Goal: Navigation & Orientation: Go to known website

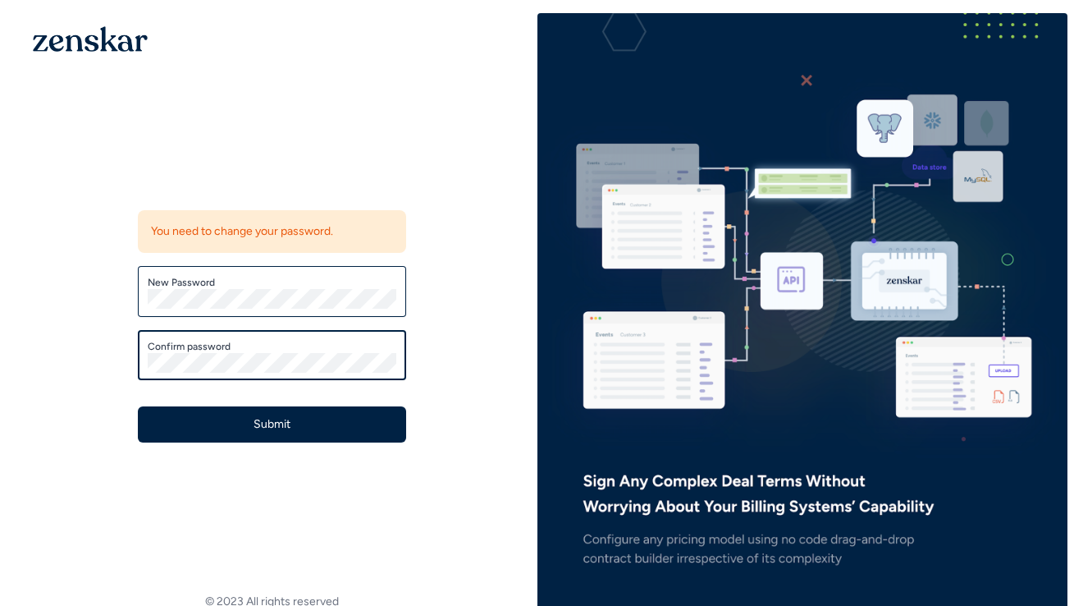
click at [138, 406] on button "Submit" at bounding box center [272, 424] width 268 height 36
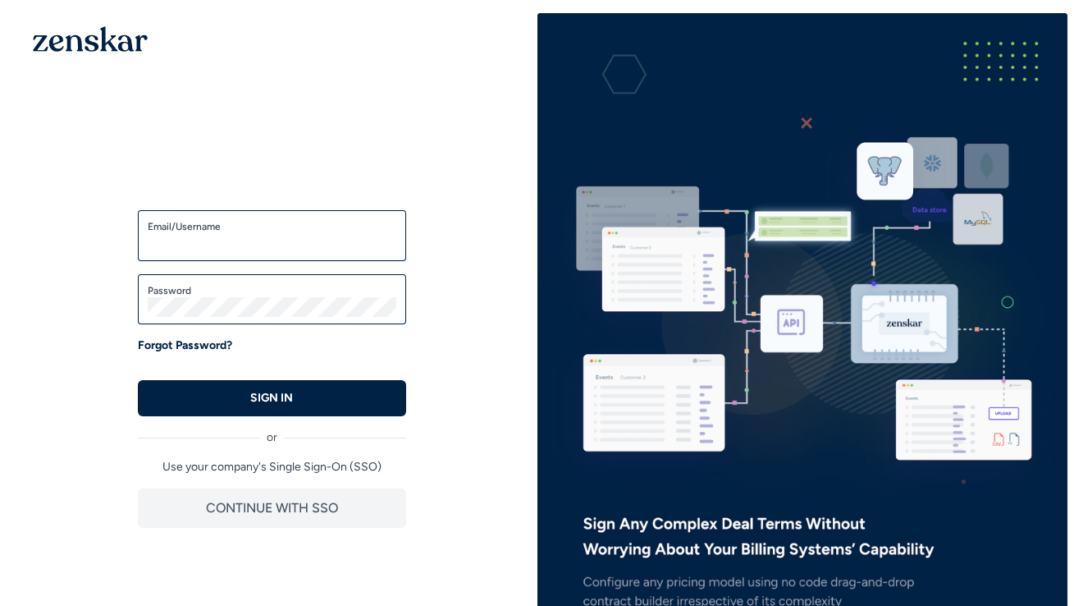
click at [181, 239] on input "Email/Username" at bounding box center [272, 243] width 249 height 20
type input "**********"
click at [192, 392] on button "SIGN IN" at bounding box center [272, 398] width 268 height 36
